Goal: Information Seeking & Learning: Learn about a topic

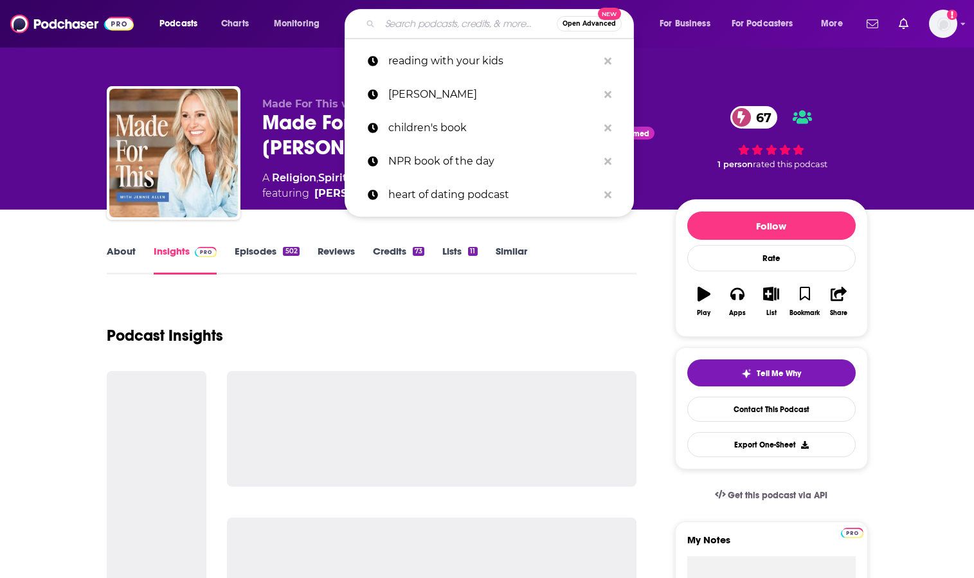
click at [389, 22] on input "Search podcasts, credits, & more..." at bounding box center [468, 23] width 177 height 21
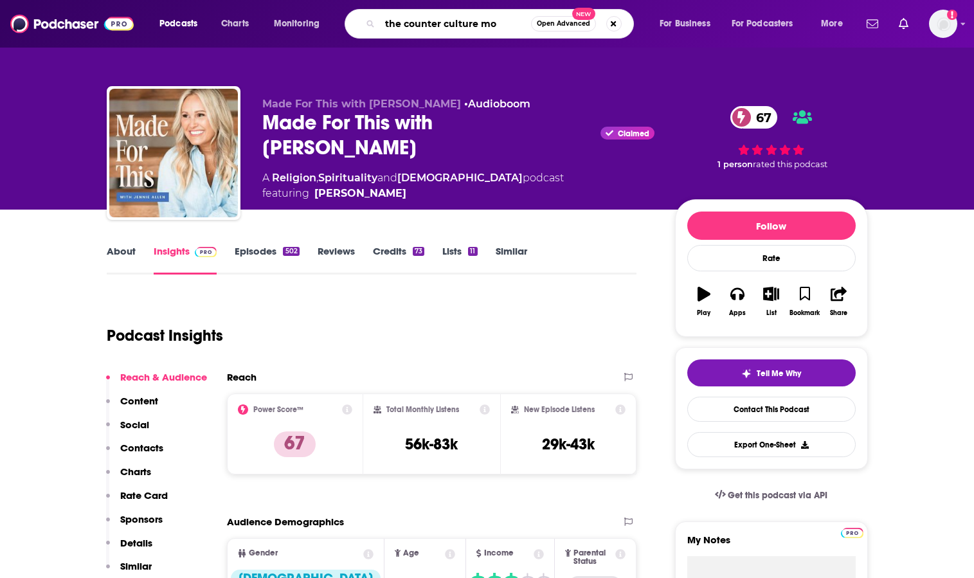
type input "the counter culture mom"
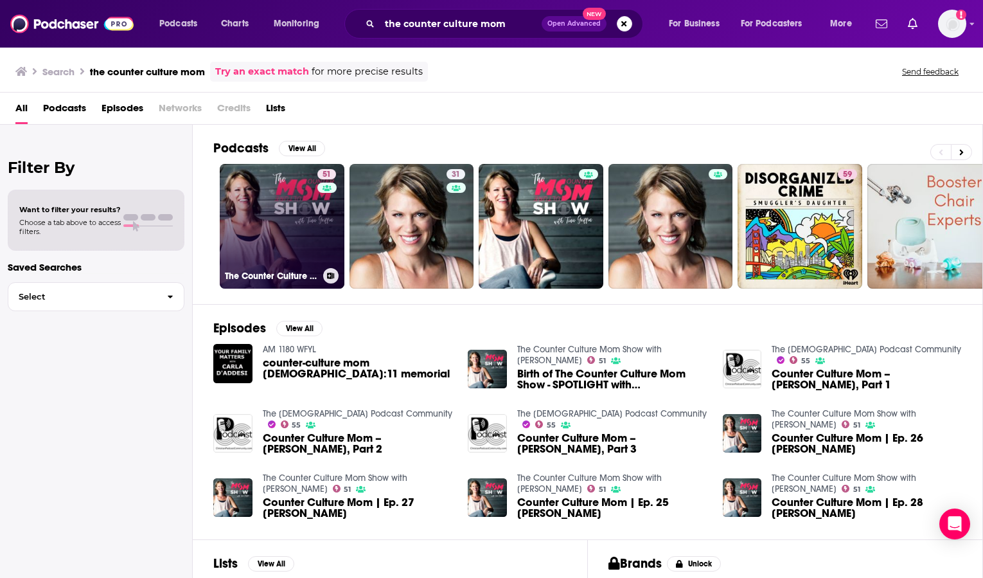
click at [285, 231] on link "51 The Counter Culture Mom Show with [PERSON_NAME]" at bounding box center [282, 226] width 125 height 125
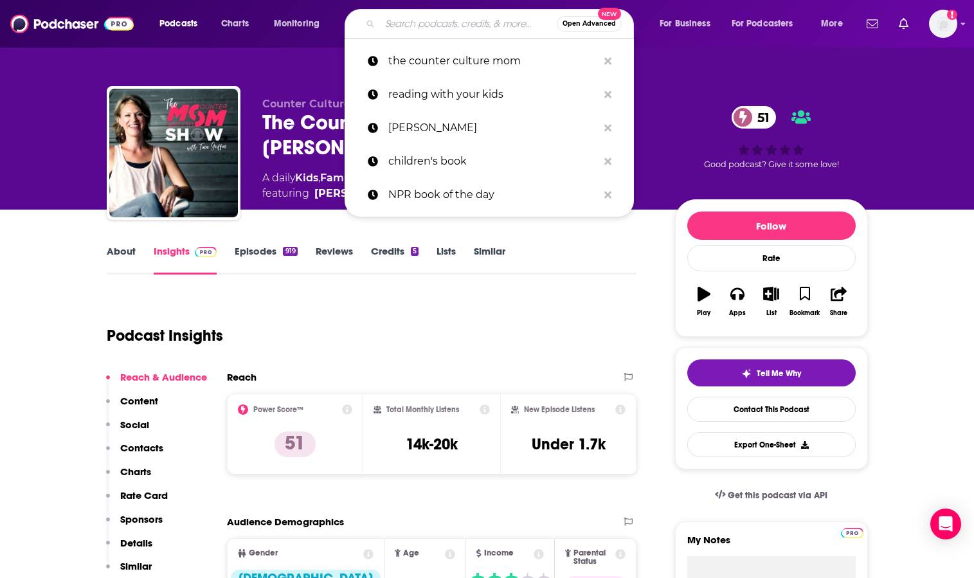
click at [386, 20] on input "Search podcasts, credits, & more..." at bounding box center [468, 23] width 177 height 21
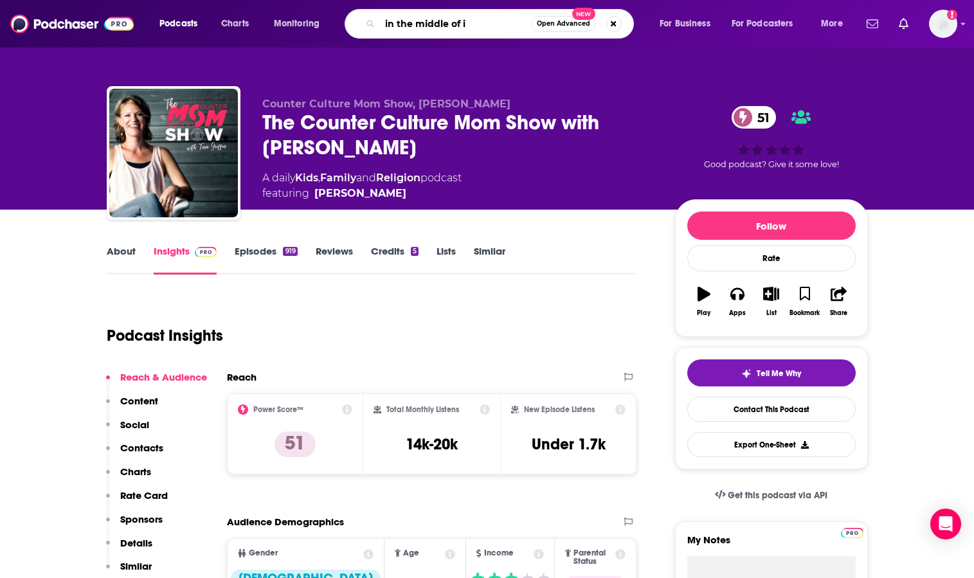
type input "in the middle of it"
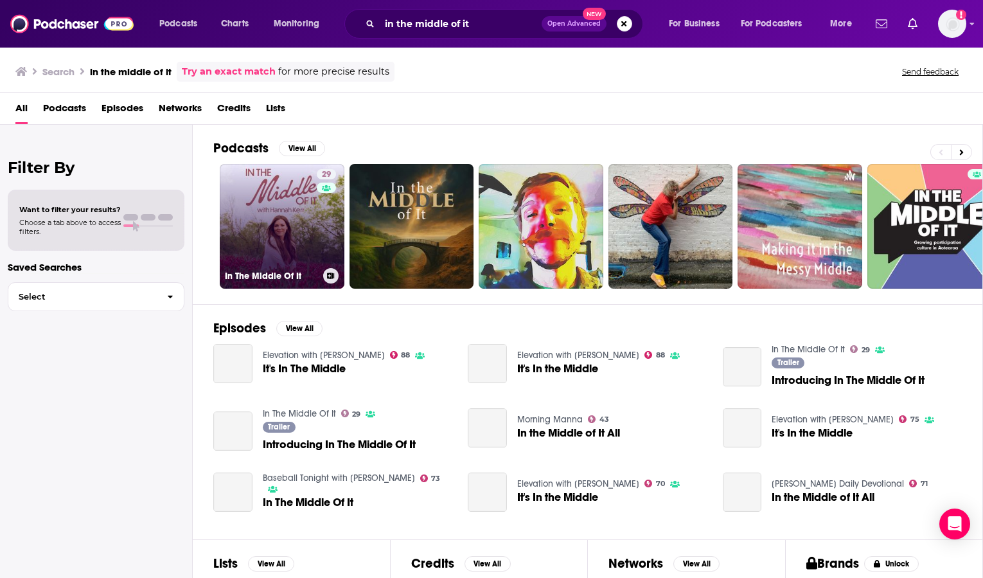
click at [294, 204] on link "29 In The Middle Of It" at bounding box center [282, 226] width 125 height 125
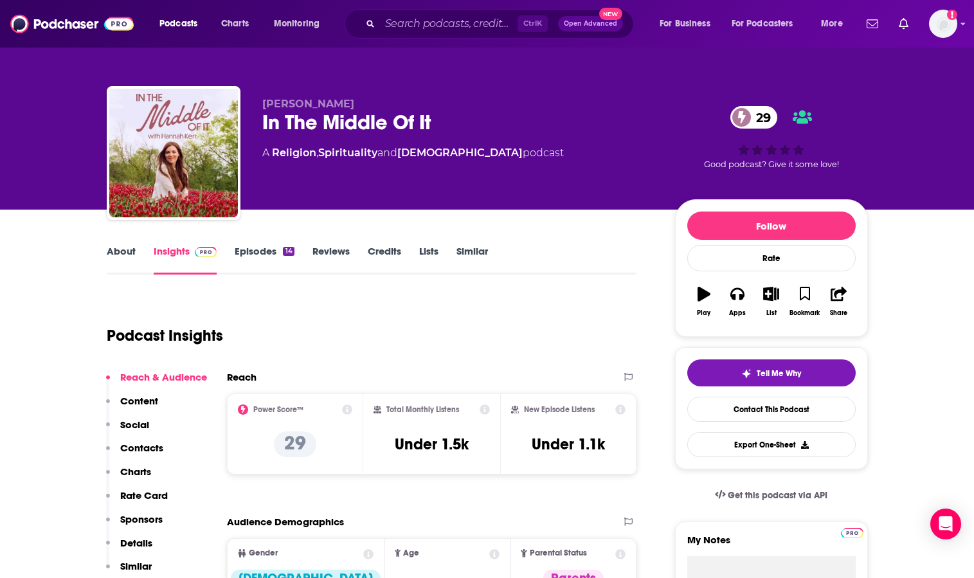
click at [121, 249] on link "About" at bounding box center [121, 260] width 29 height 30
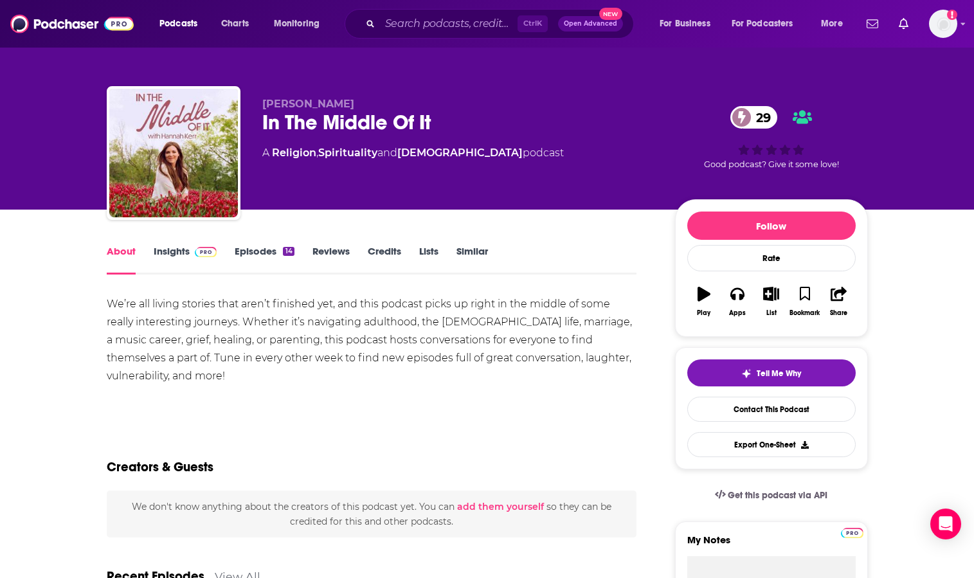
click at [172, 251] on link "Insights" at bounding box center [186, 260] width 64 height 30
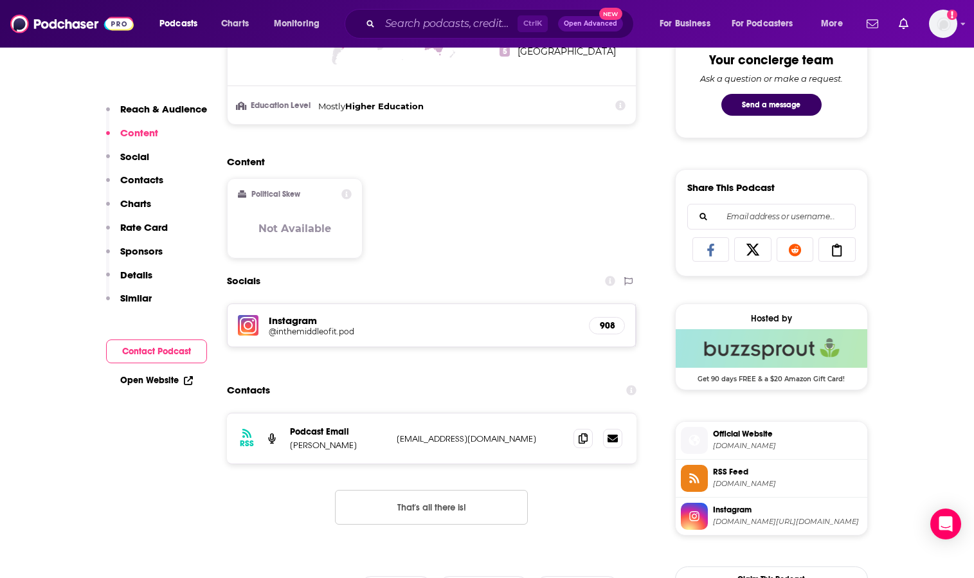
scroll to position [707, 0]
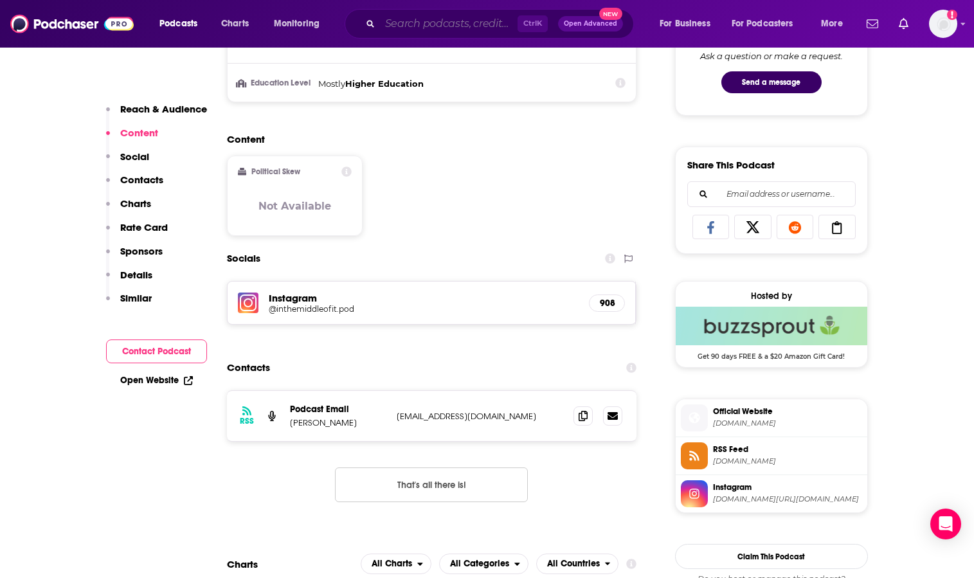
click at [397, 23] on input "Search podcasts, credits, & more..." at bounding box center [449, 23] width 138 height 21
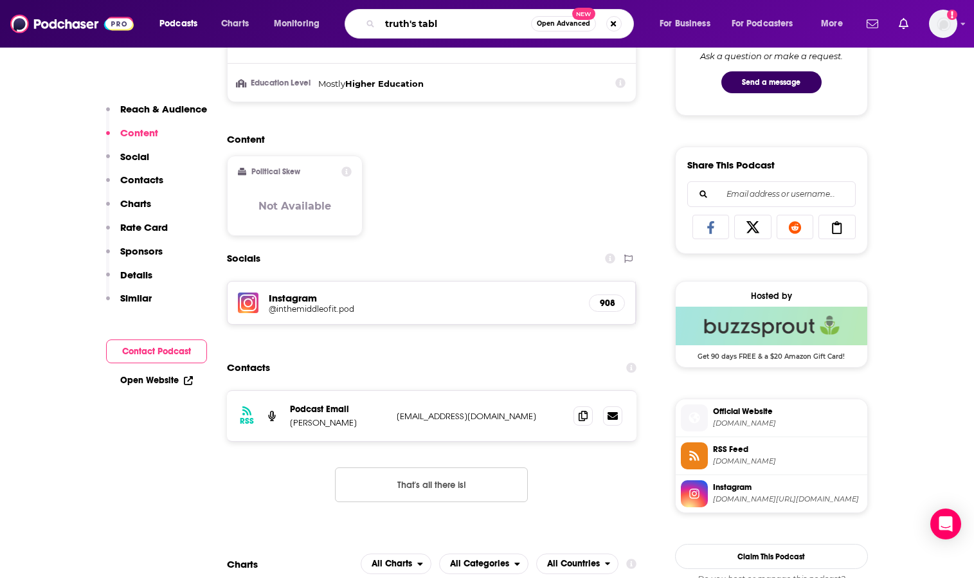
type input "truth's table"
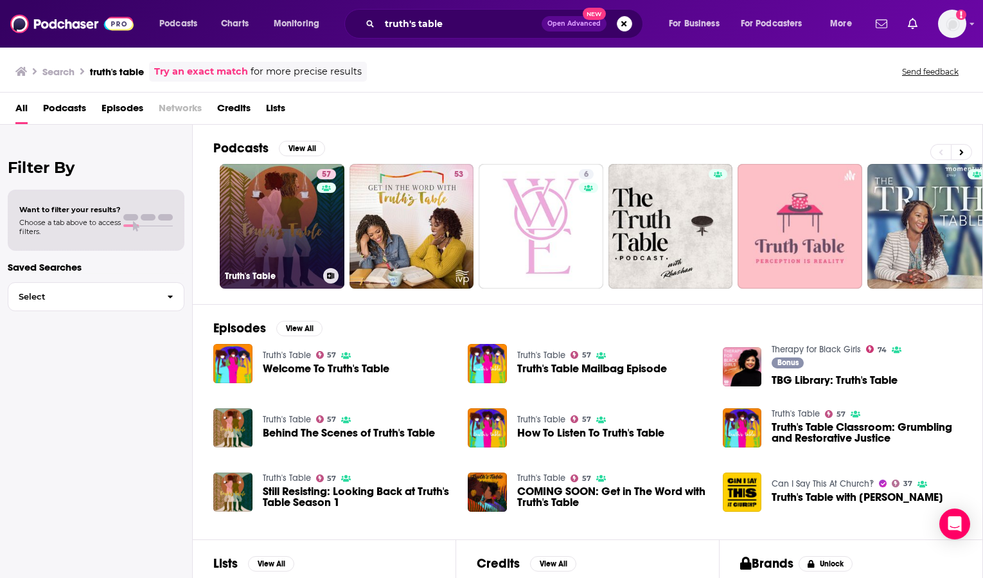
click at [312, 217] on link "57 Truth's Table" at bounding box center [282, 226] width 125 height 125
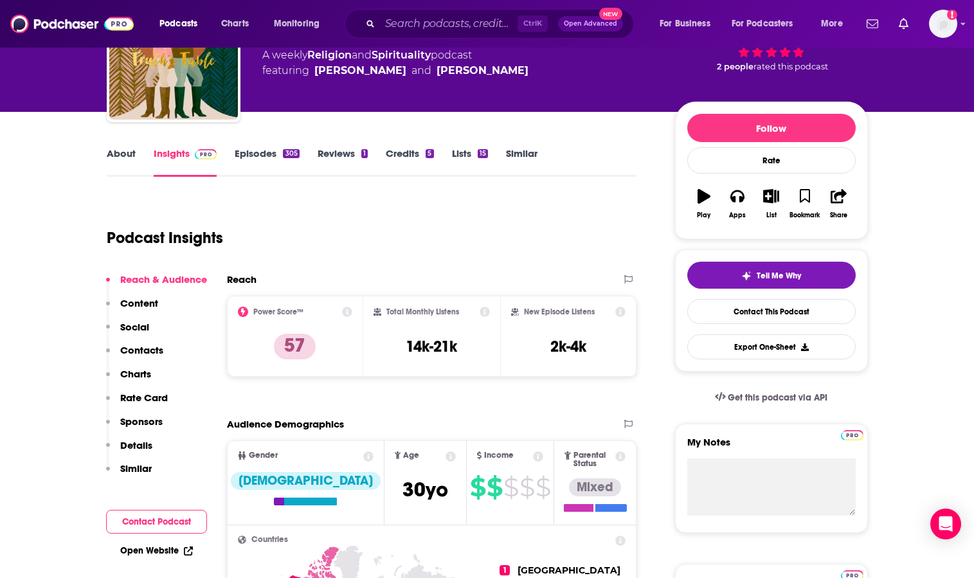
scroll to position [129, 0]
